Goal: Information Seeking & Learning: Learn about a topic

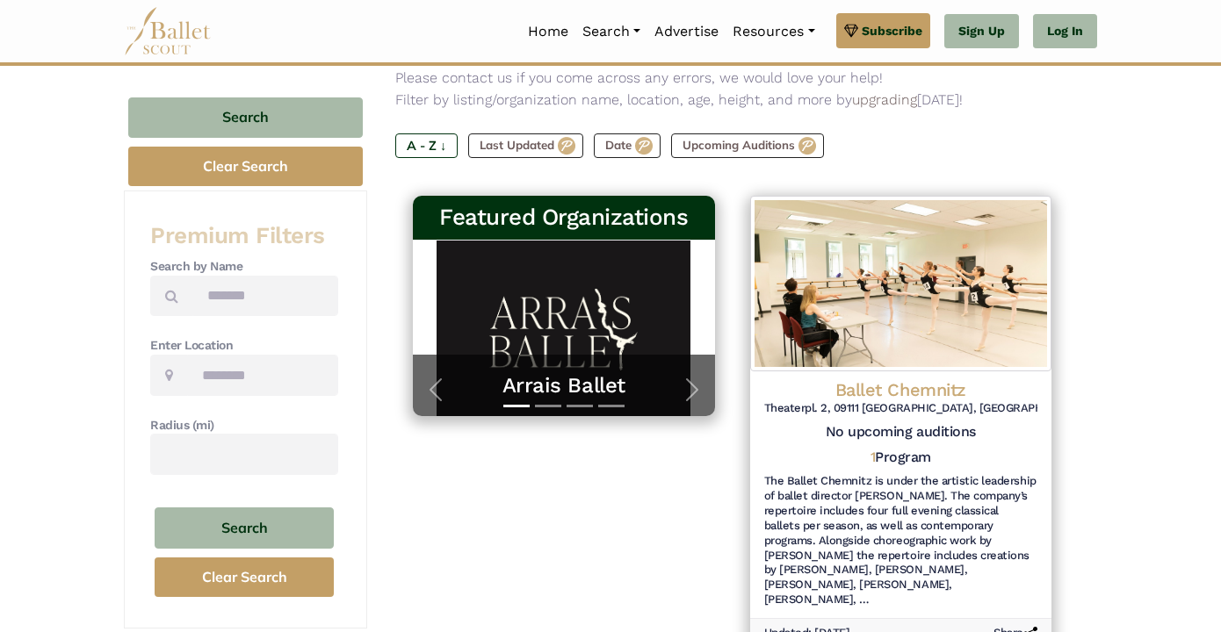
scroll to position [200, 0]
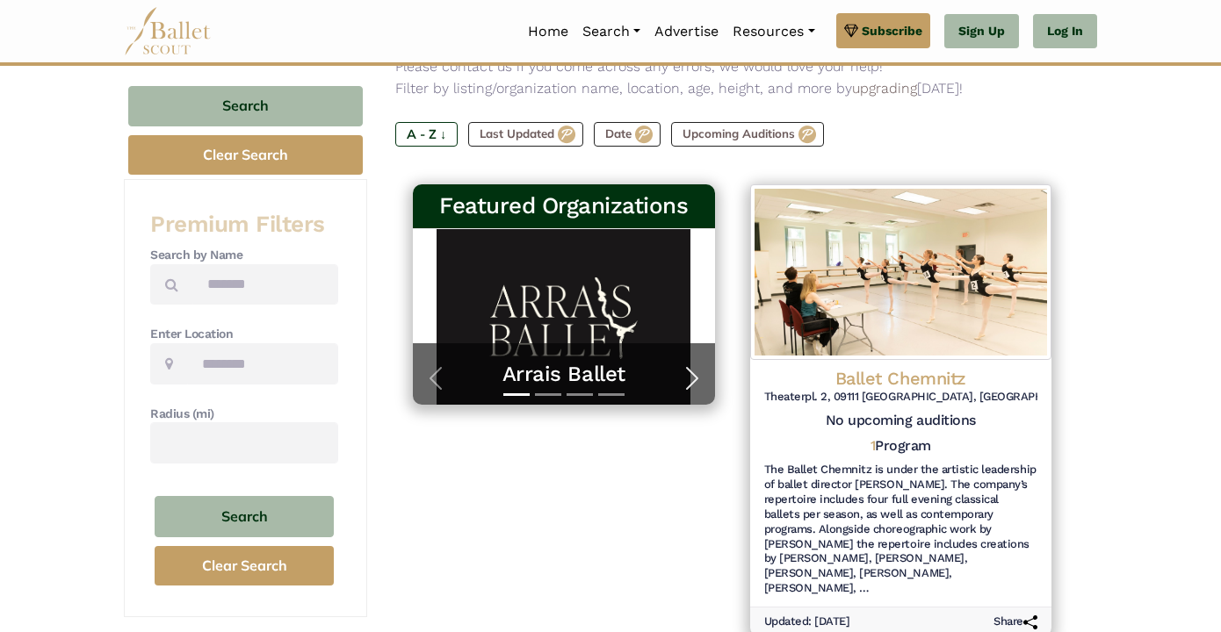
click at [706, 364] on span "button" at bounding box center [692, 378] width 28 height 28
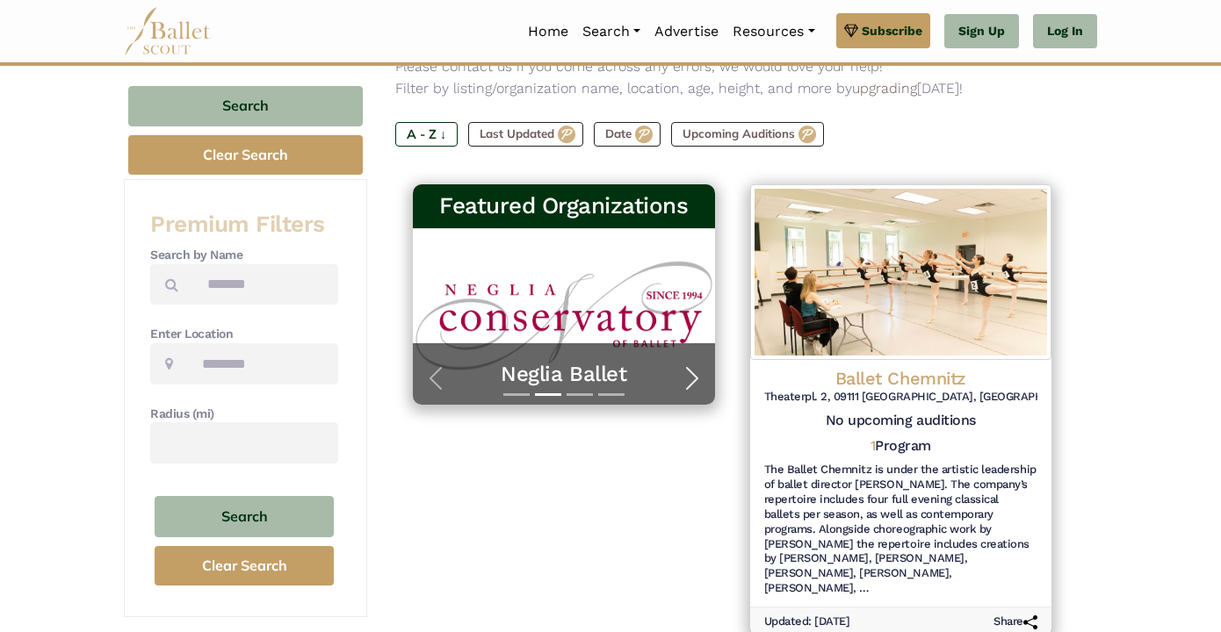
click at [706, 364] on span "button" at bounding box center [692, 378] width 28 height 28
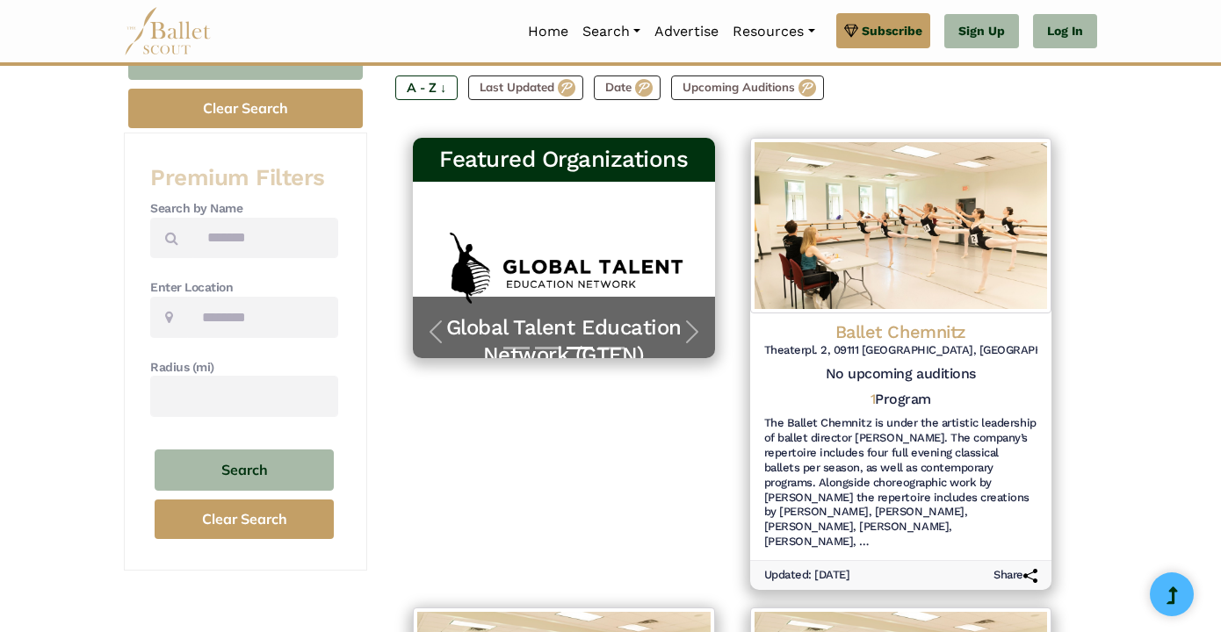
scroll to position [0, 0]
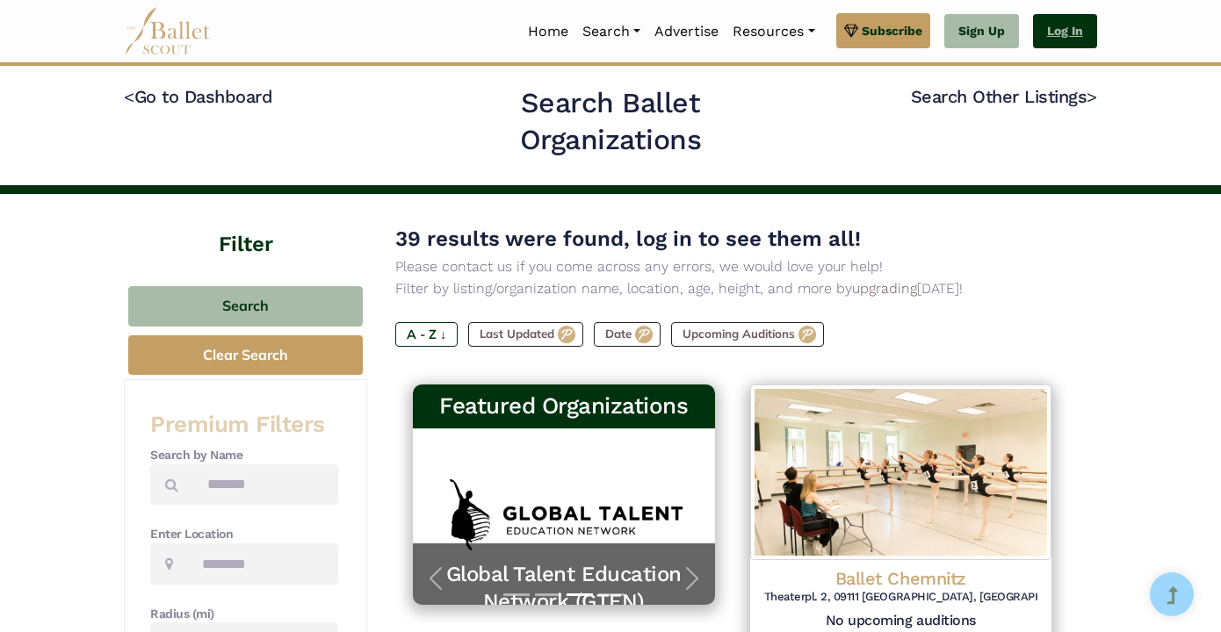
drag, startPoint x: 1014, startPoint y: 314, endPoint x: 1169, endPoint y: 19, distance: 333.1
click at [1048, 322] on div "A - Z ↓ Last Updated Date Upcoming Auditions" at bounding box center [731, 338] width 673 height 32
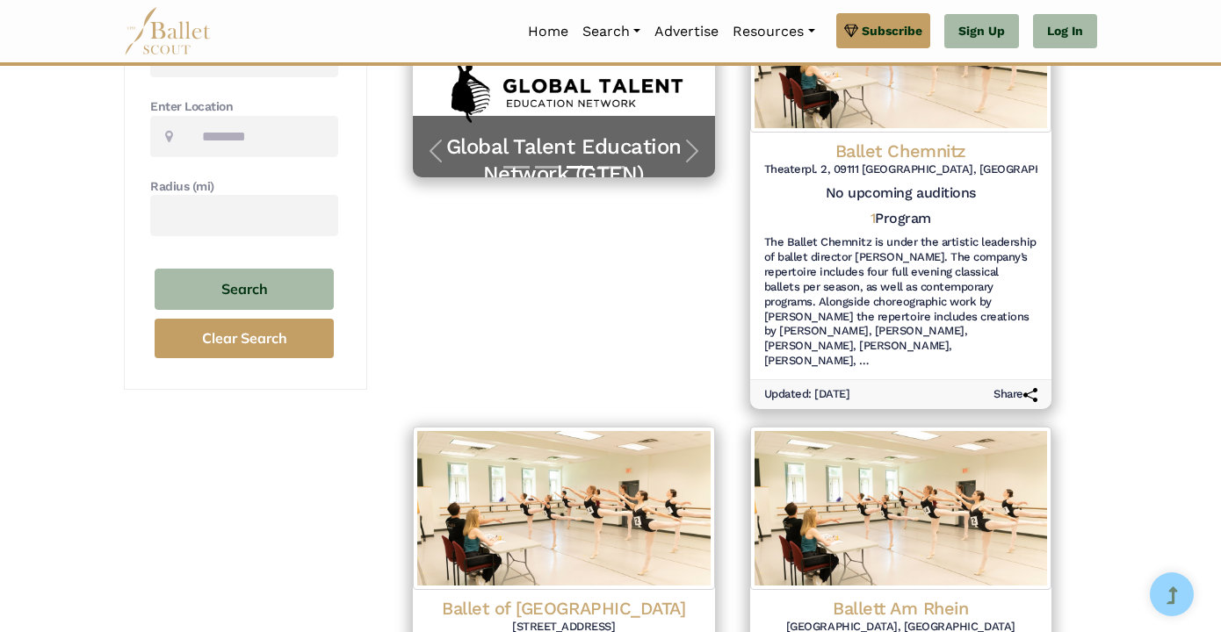
scroll to position [581, 0]
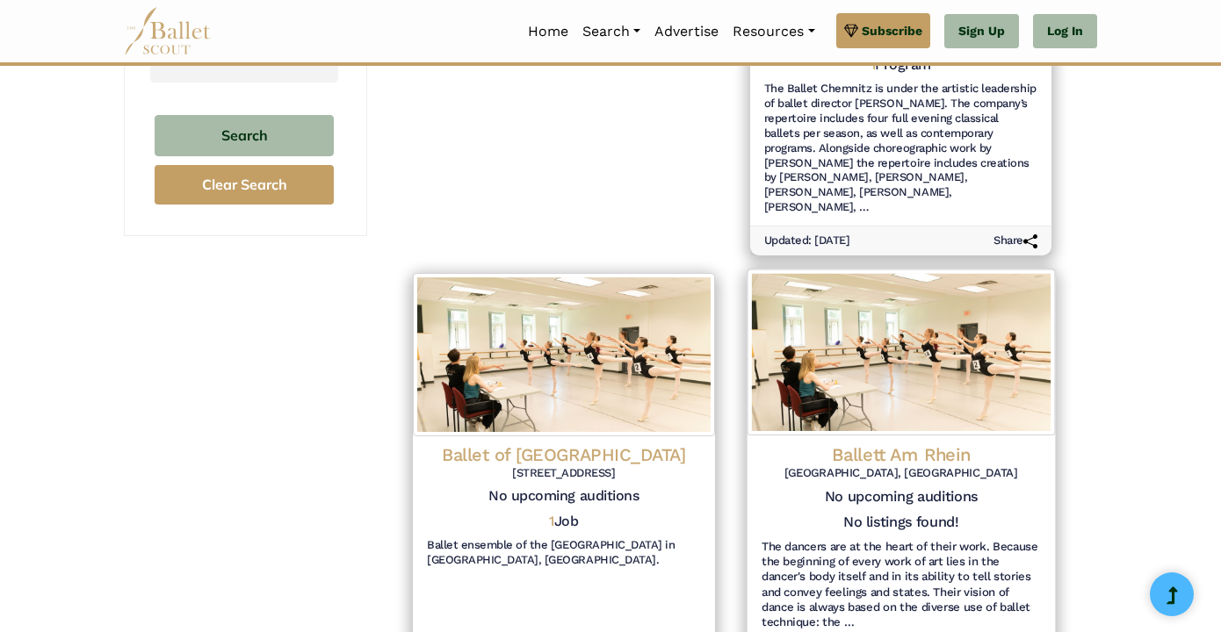
click at [976, 443] on h4 "Ballett Am Rhein" at bounding box center [899, 455] width 279 height 24
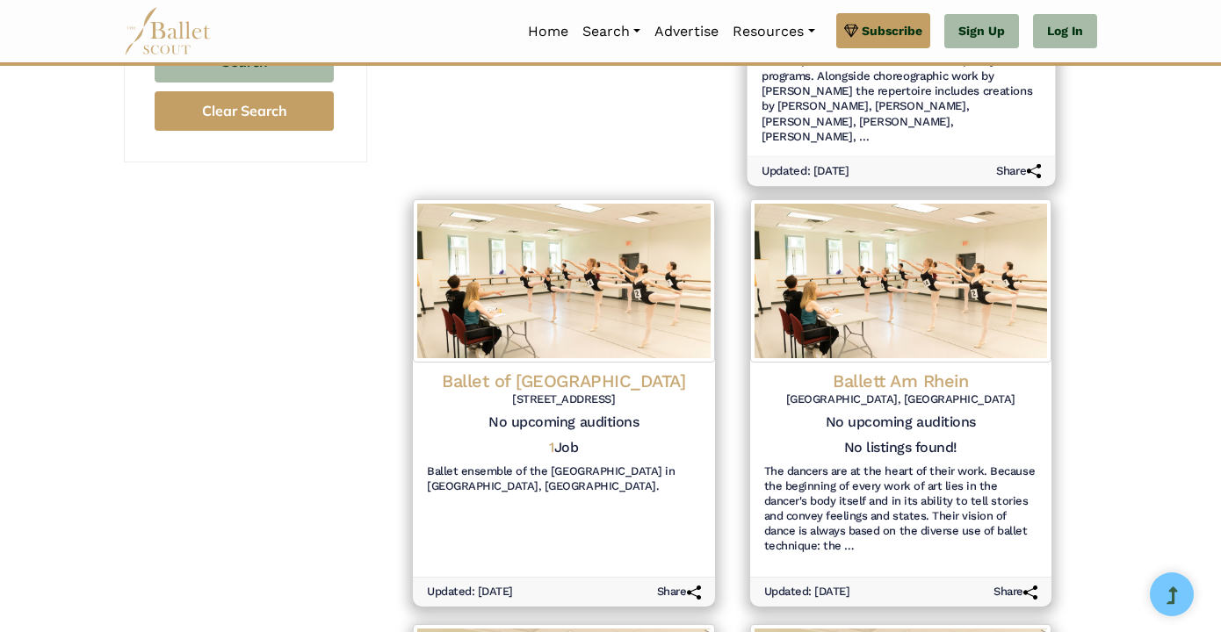
scroll to position [658, 0]
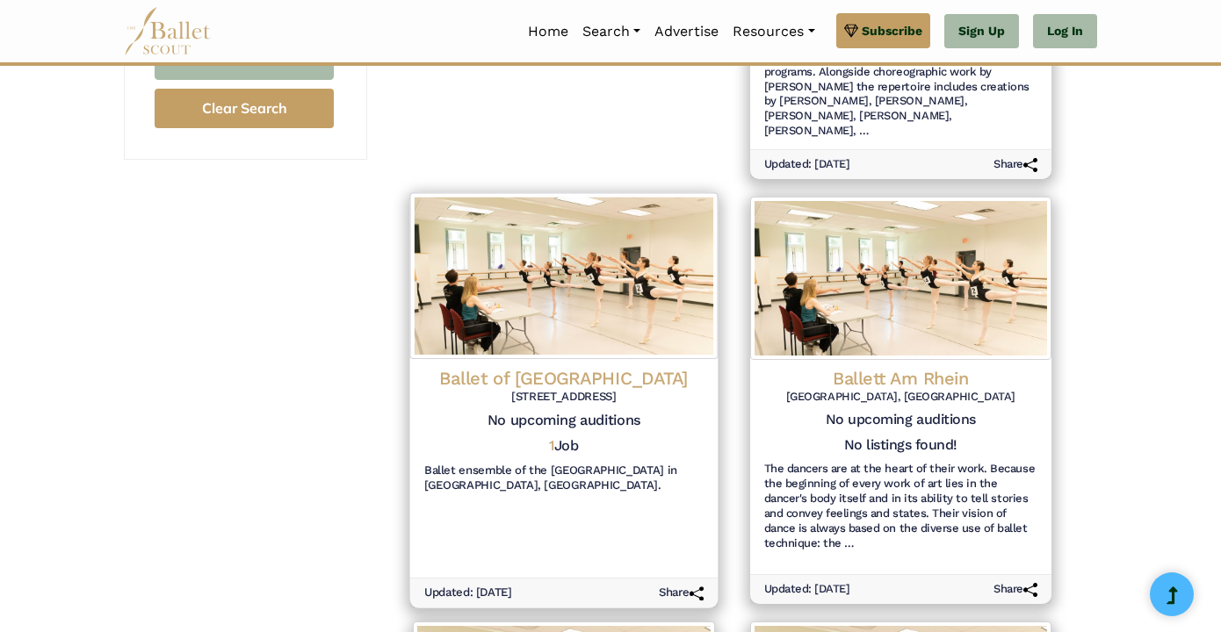
click at [610, 389] on h6 "[STREET_ADDRESS]" at bounding box center [563, 396] width 279 height 15
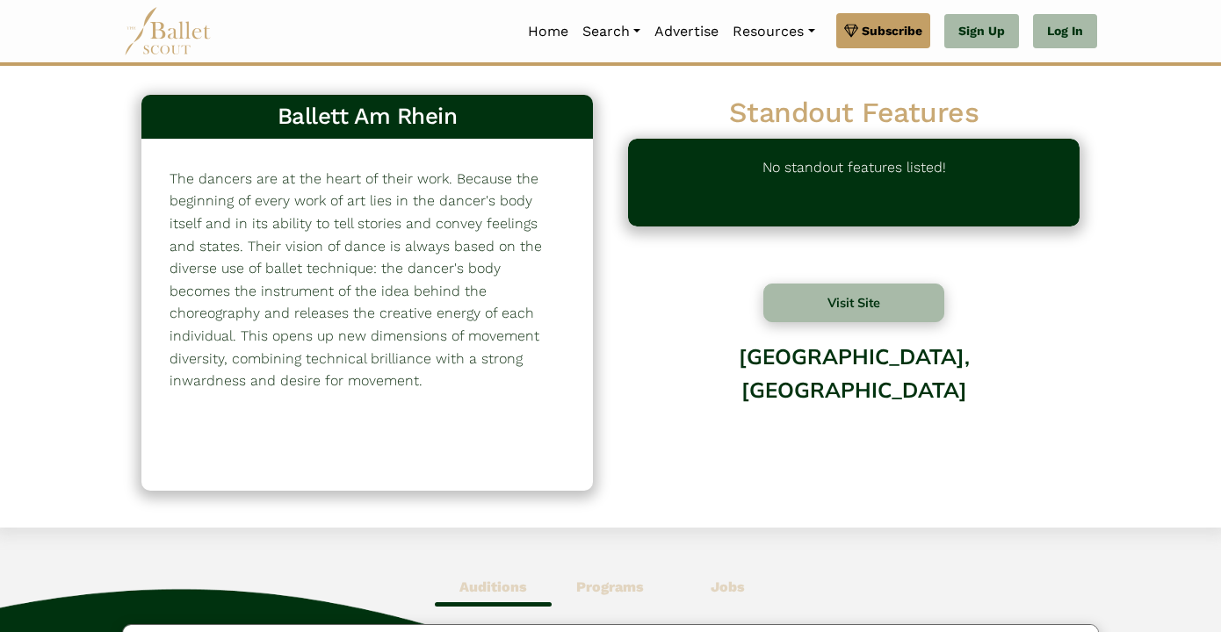
scroll to position [39, 0]
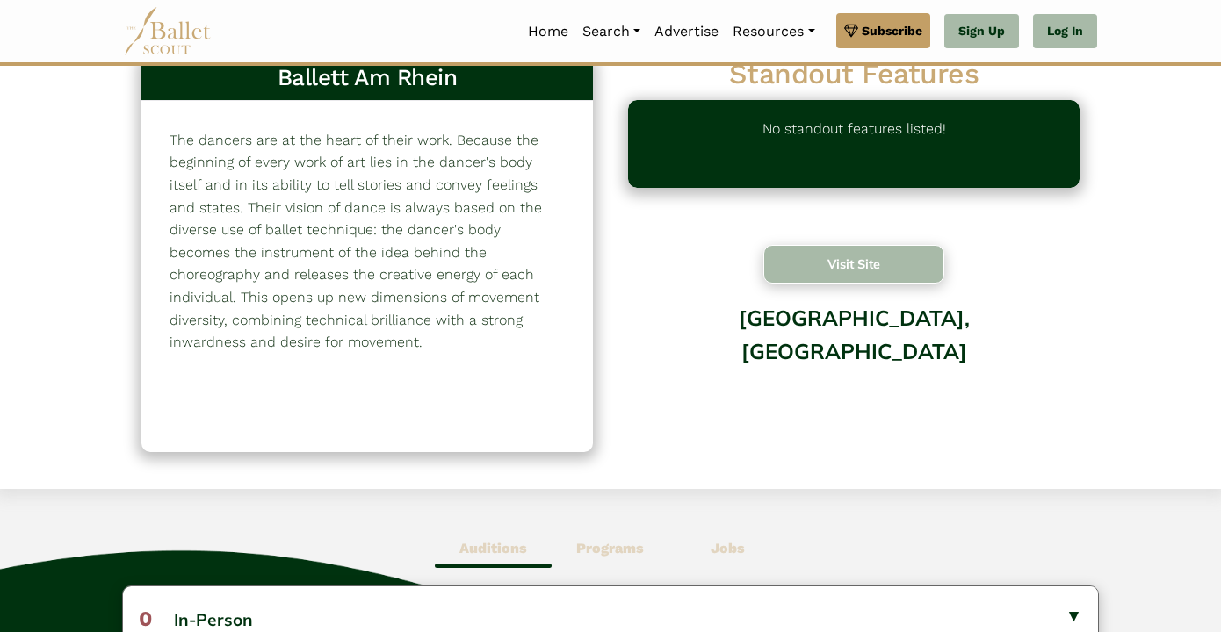
click at [900, 261] on button "Visit Site" at bounding box center [853, 264] width 181 height 39
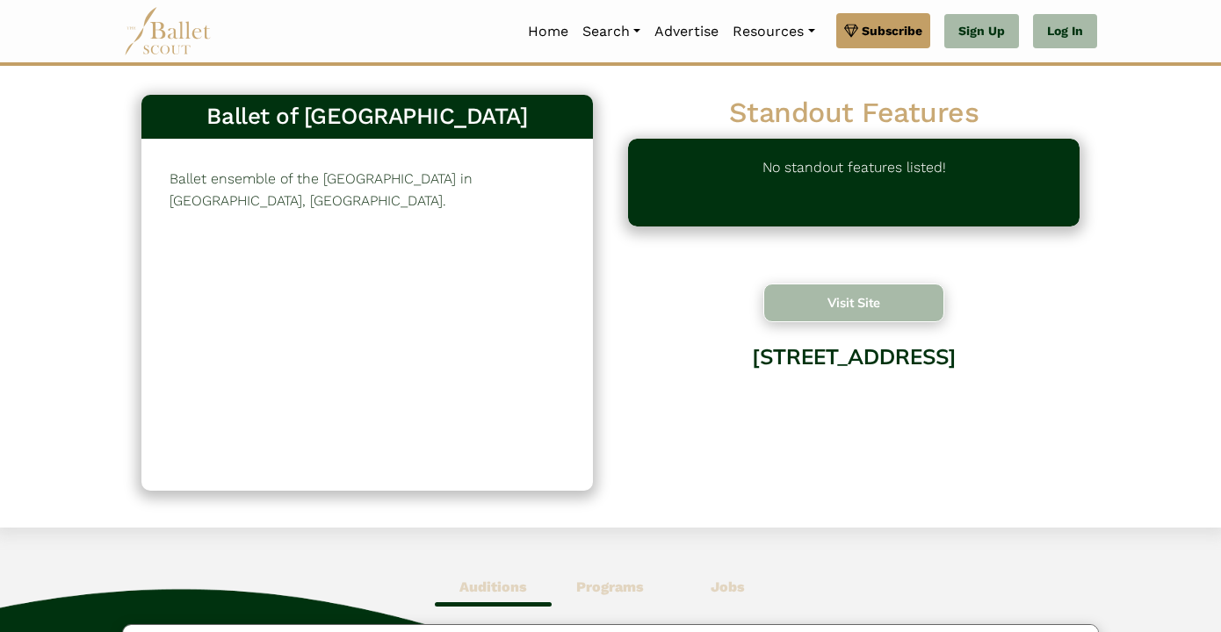
click at [917, 301] on button "Visit Site" at bounding box center [853, 303] width 181 height 39
